Goal: Check status: Check status

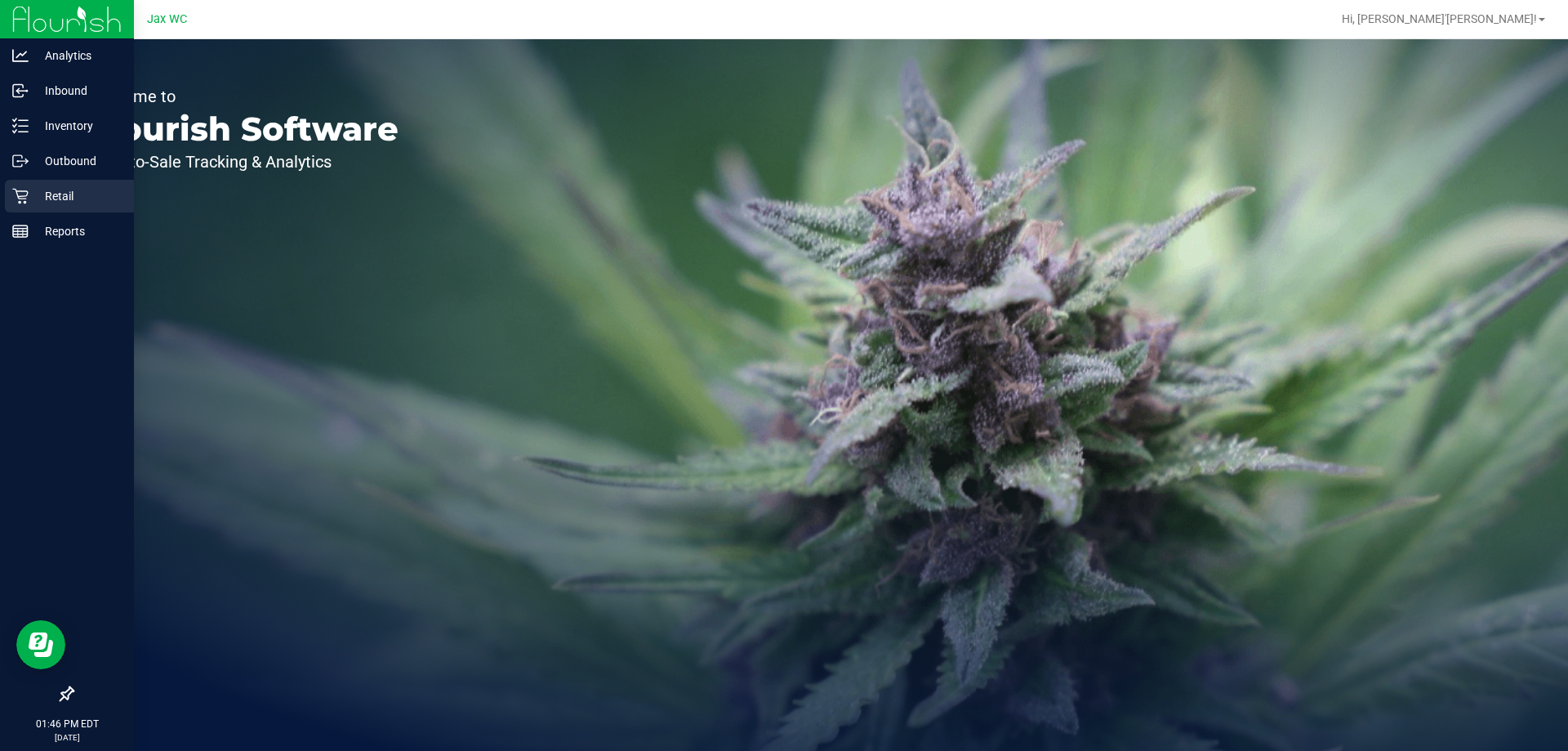
click at [34, 190] on p "Retail" at bounding box center [77, 196] width 98 height 20
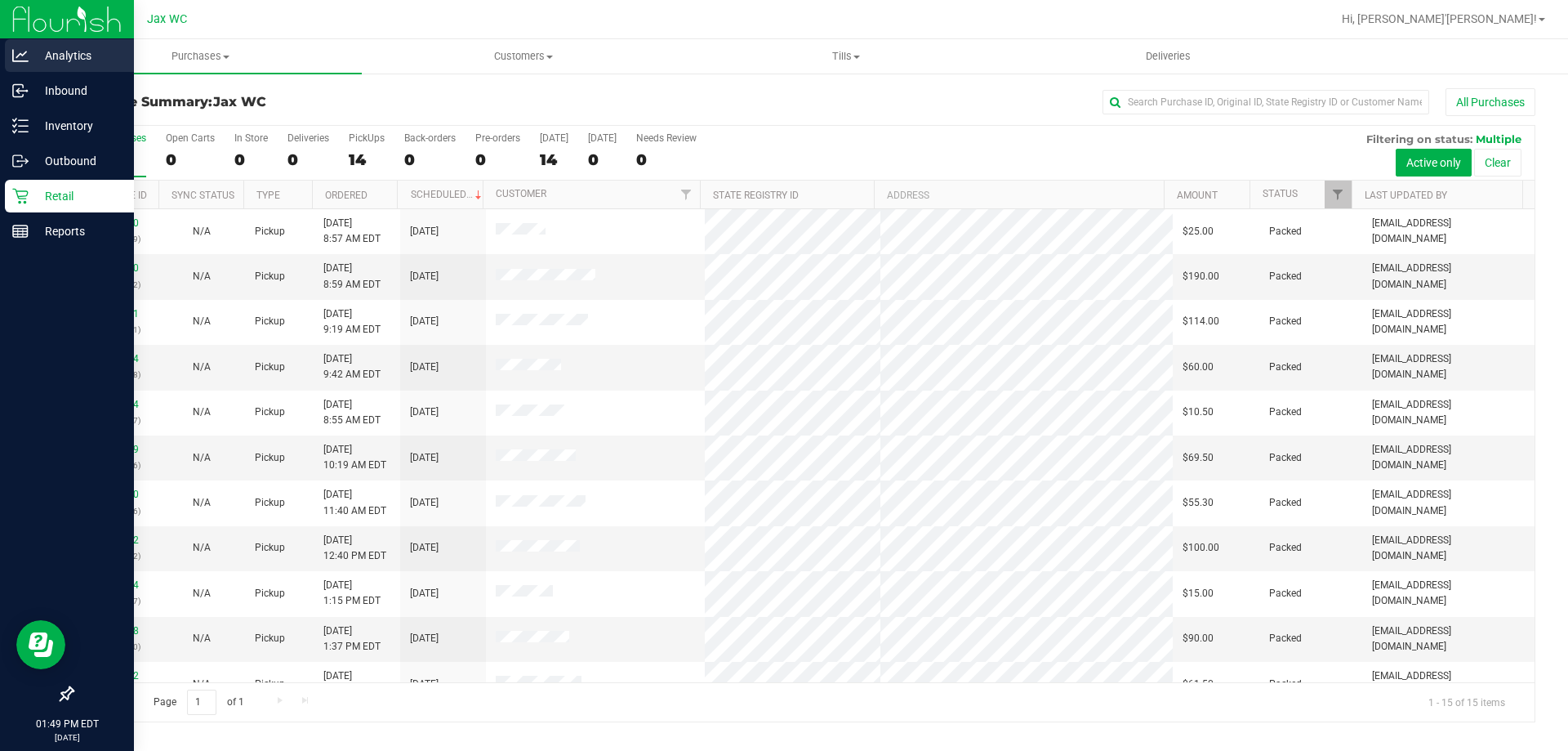
click at [39, 55] on p "Analytics" at bounding box center [77, 55] width 98 height 20
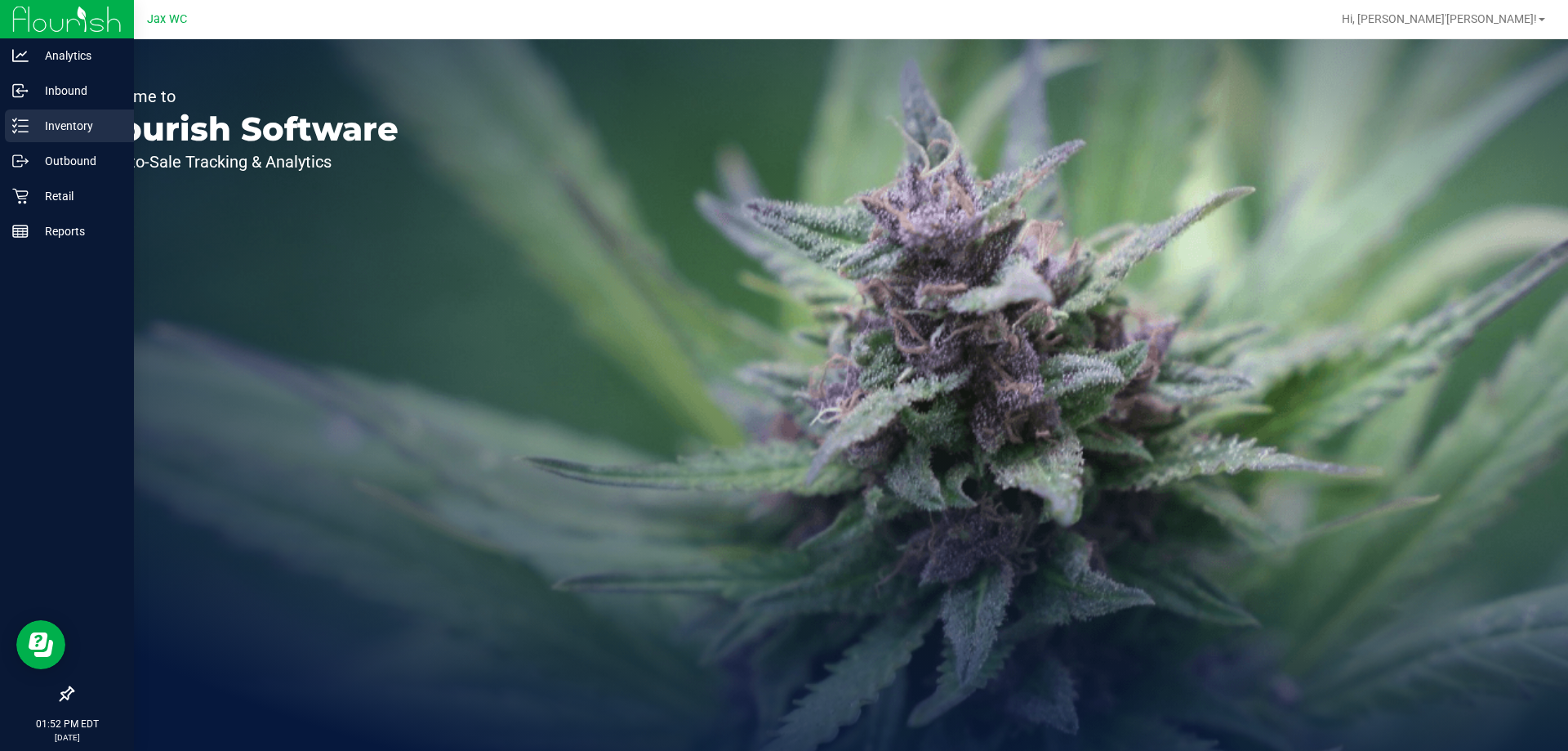
click at [41, 135] on p "Inventory" at bounding box center [77, 125] width 98 height 20
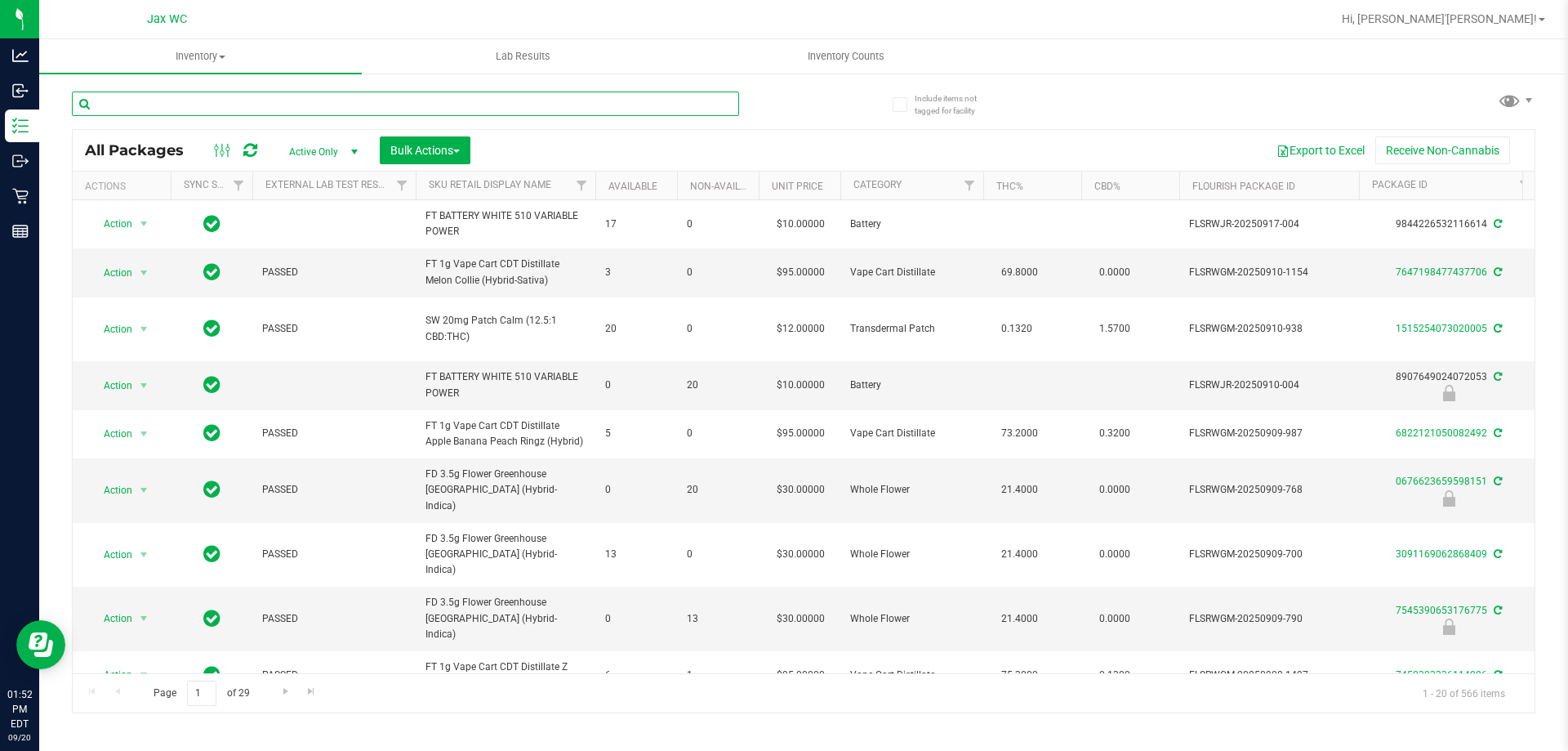
click at [277, 99] on input "text" at bounding box center [406, 104] width 667 height 25
type input "drm"
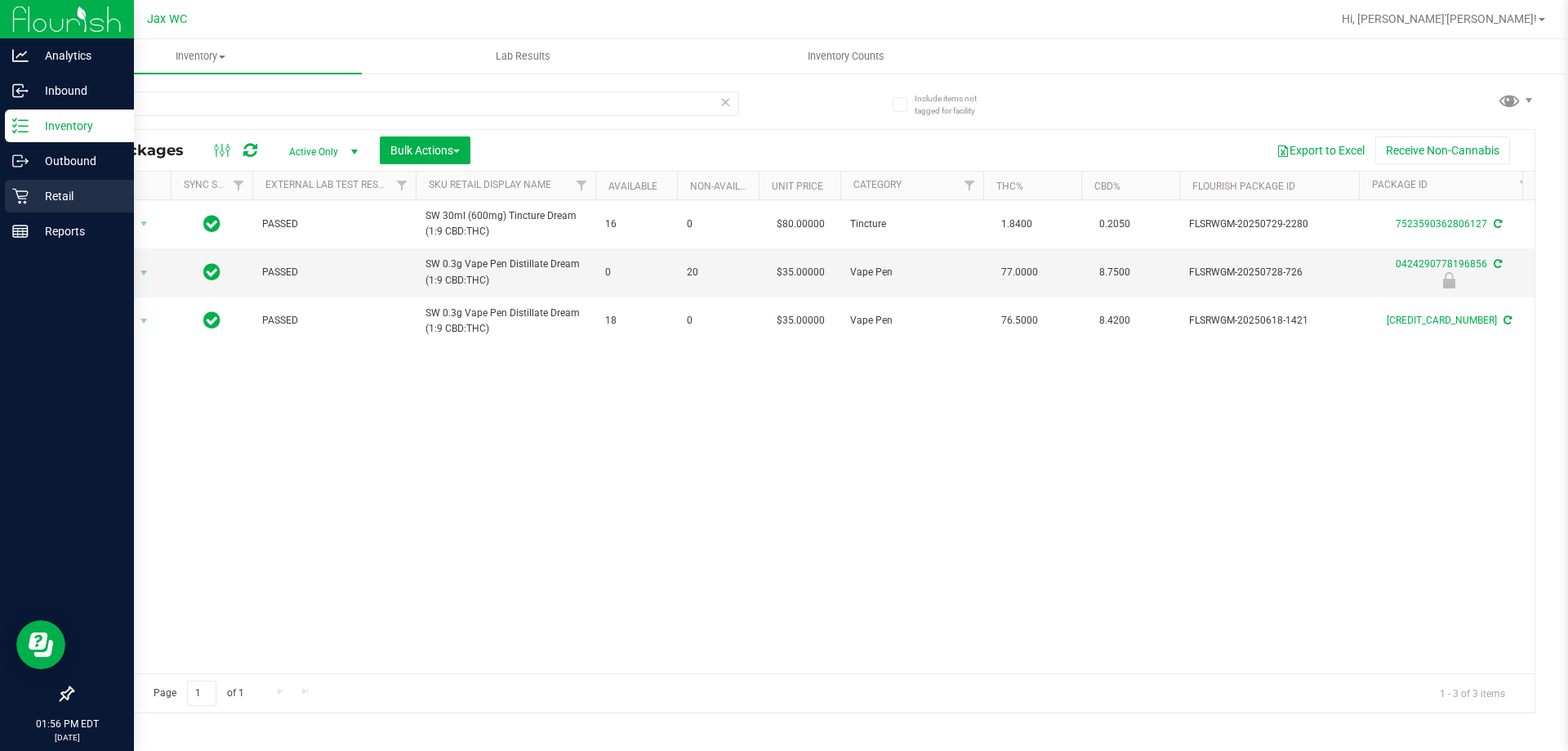
click at [21, 196] on icon at bounding box center [20, 196] width 15 height 15
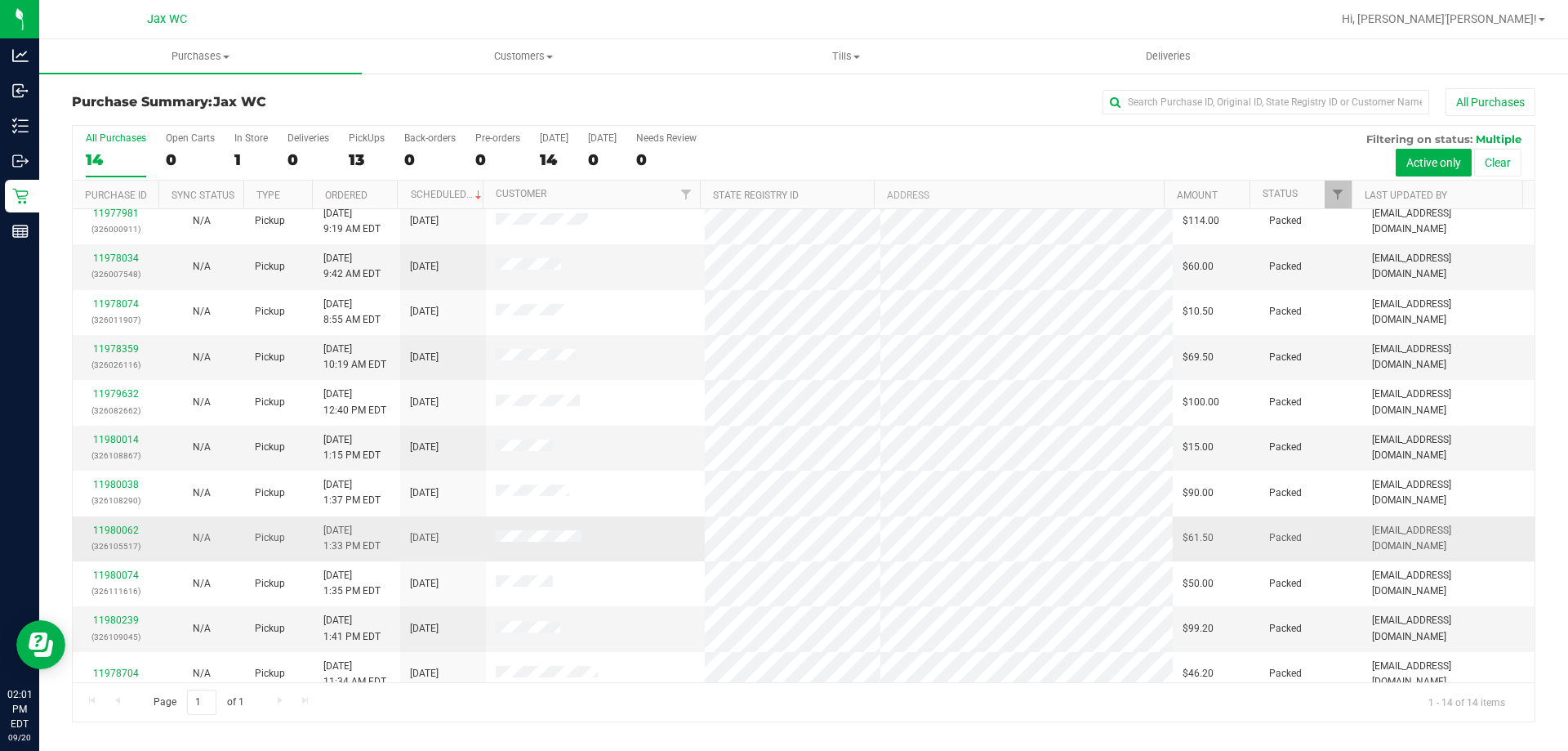
scroll to position [160, 0]
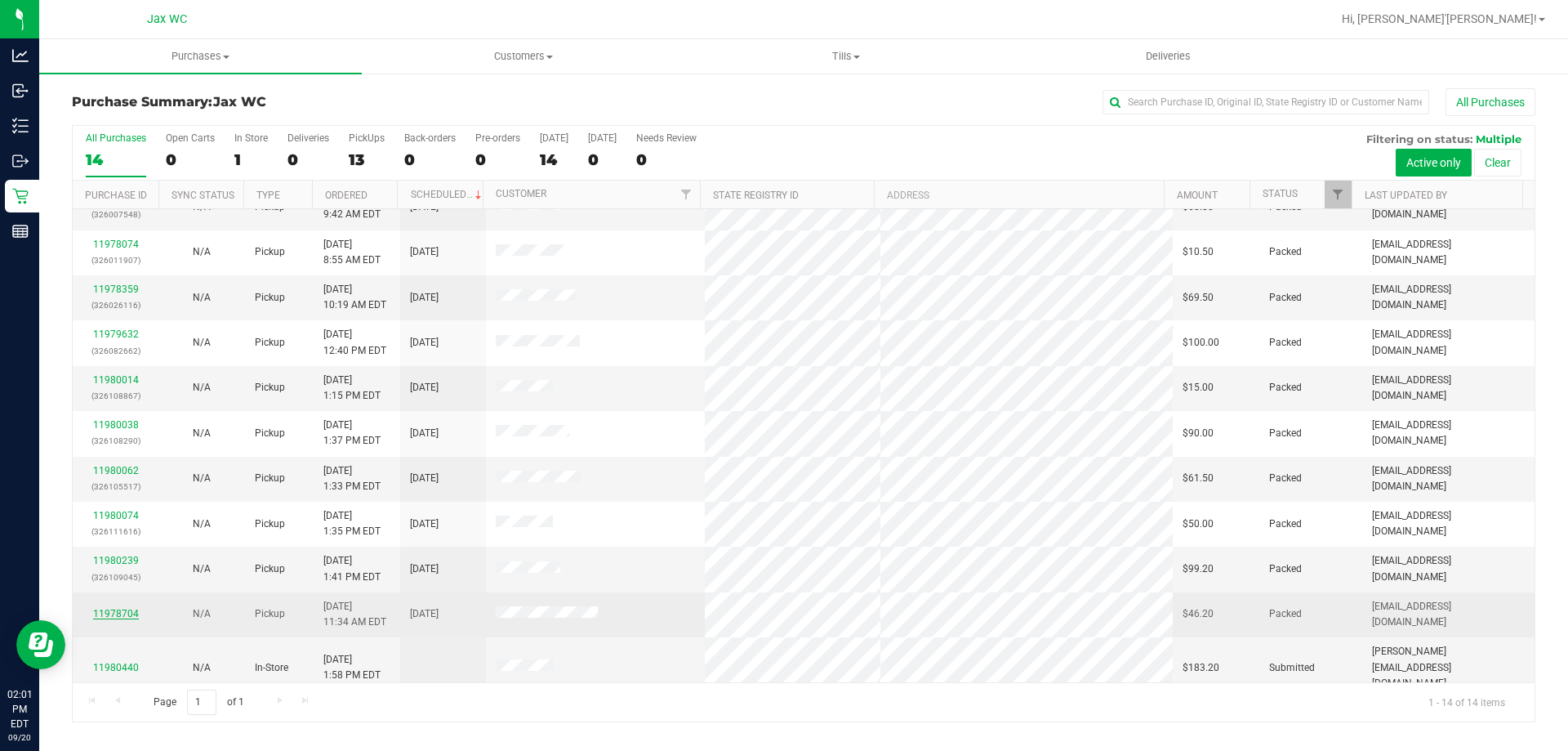
click at [125, 612] on link "11978704" at bounding box center [116, 613] width 45 height 12
